Goal: Contribute content

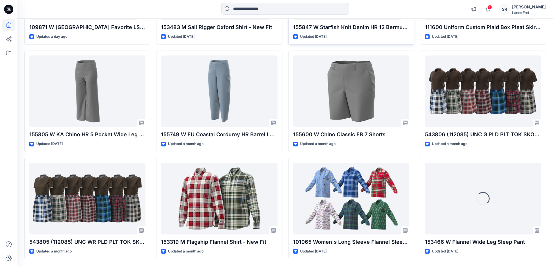
scroll to position [158, 0]
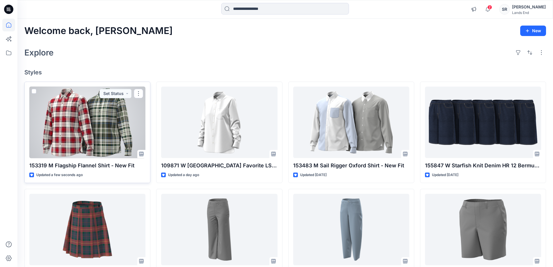
click at [103, 126] on div at bounding box center [87, 123] width 116 height 72
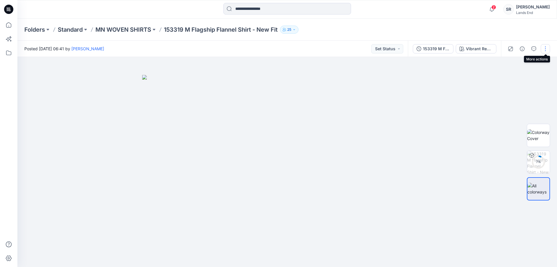
click at [546, 47] on button "button" at bounding box center [545, 48] width 9 height 9
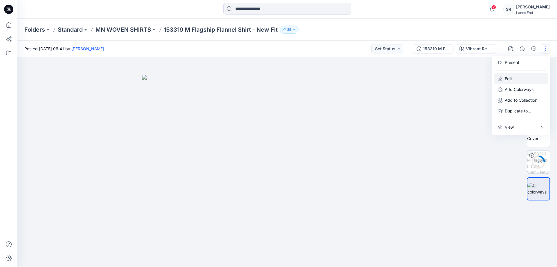
click at [506, 81] on p "Edit" at bounding box center [508, 78] width 7 height 6
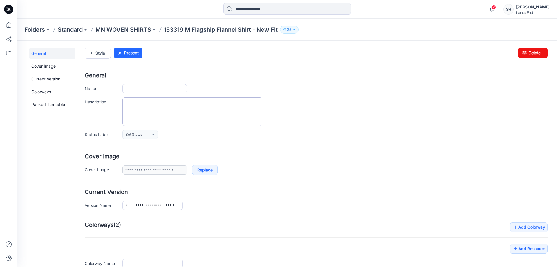
type input "**********"
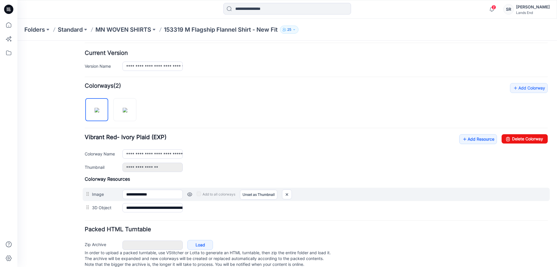
scroll to position [145, 0]
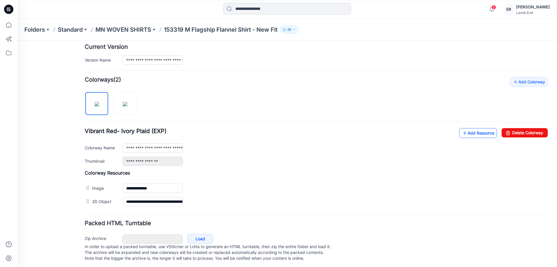
click at [468, 133] on link "Add Resource" at bounding box center [479, 133] width 38 height 10
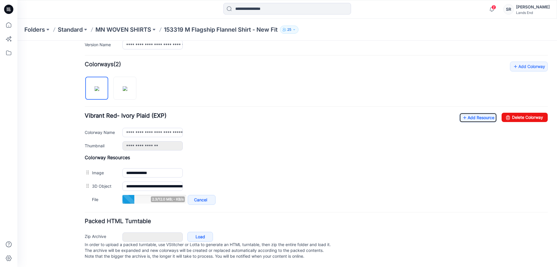
scroll to position [166, 0]
click at [473, 113] on link "Add Resource" at bounding box center [479, 118] width 38 height 10
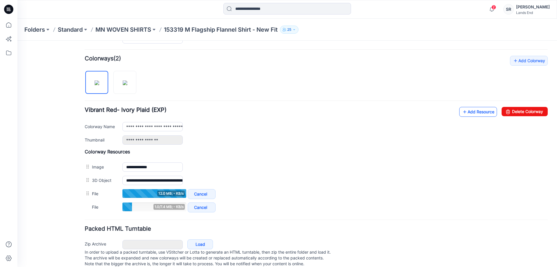
click at [474, 111] on link "Add Resource" at bounding box center [479, 112] width 38 height 10
click at [462, 111] on icon at bounding box center [465, 111] width 6 height 9
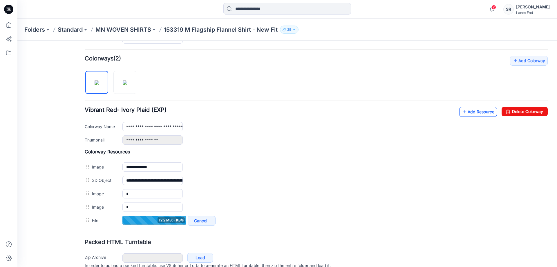
click at [470, 114] on link "Add Resource" at bounding box center [479, 112] width 38 height 10
click at [469, 113] on link "Add Resource" at bounding box center [479, 112] width 38 height 10
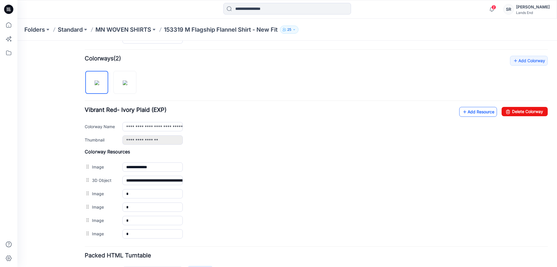
click at [465, 116] on link "Add Resource" at bounding box center [479, 112] width 38 height 10
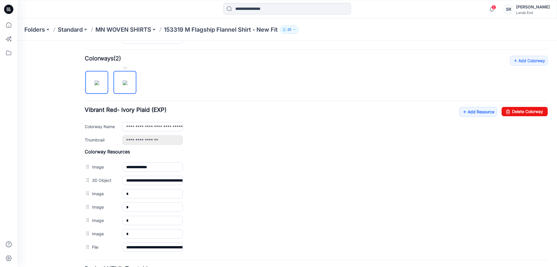
click at [126, 83] on img at bounding box center [125, 82] width 5 height 5
type input "**********"
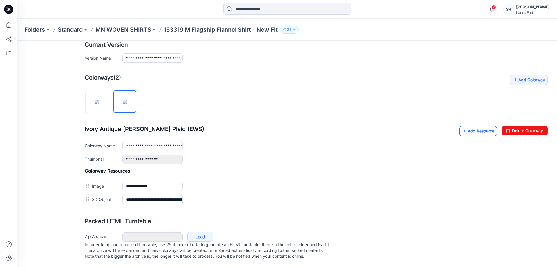
click at [477, 126] on link "Add Resource" at bounding box center [479, 131] width 38 height 10
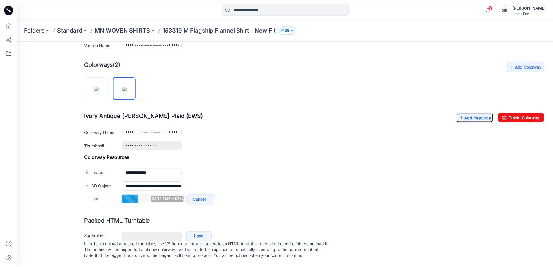
scroll to position [166, 0]
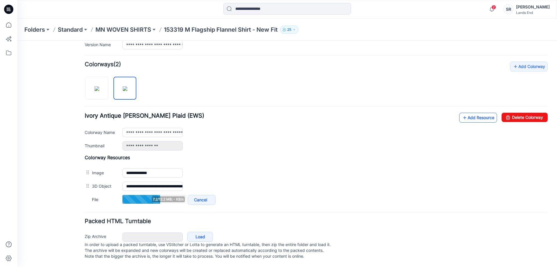
click at [475, 113] on link "Add Resource" at bounding box center [479, 118] width 38 height 10
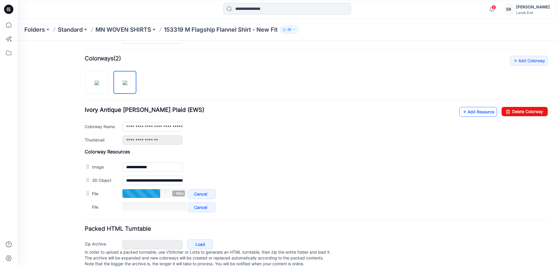
click at [470, 110] on link "Add Resource" at bounding box center [479, 112] width 38 height 10
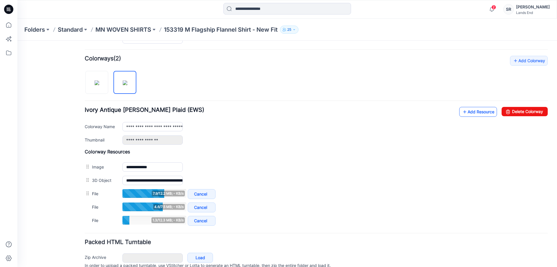
click at [470, 114] on link "Add Resource" at bounding box center [479, 112] width 38 height 10
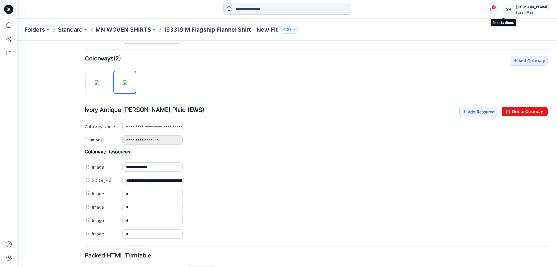
click at [498, 11] on icon "button" at bounding box center [492, 9] width 11 height 12
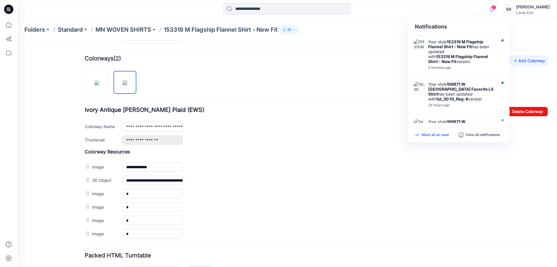
click at [425, 136] on p "Mark all as read" at bounding box center [435, 134] width 27 height 5
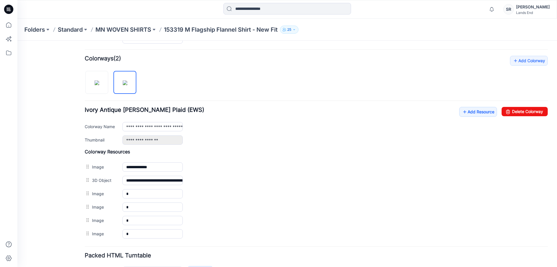
click at [388, 9] on div at bounding box center [287, 9] width 270 height 13
click at [10, 25] on icon at bounding box center [8, 25] width 13 height 13
